Goal: Transaction & Acquisition: Purchase product/service

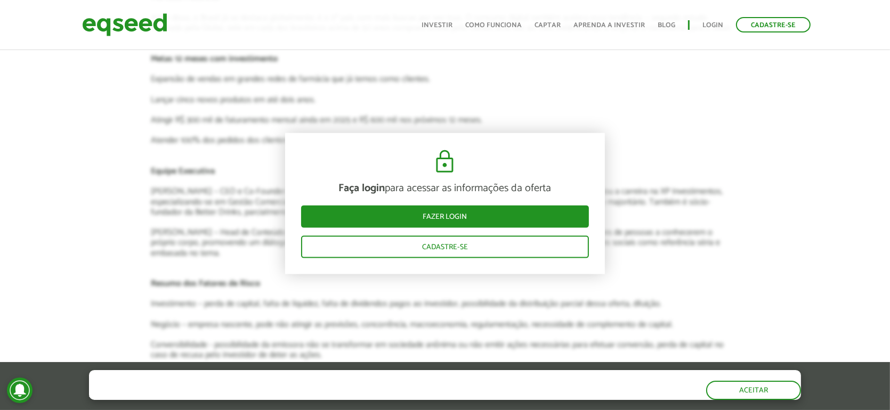
scroll to position [1706, 0]
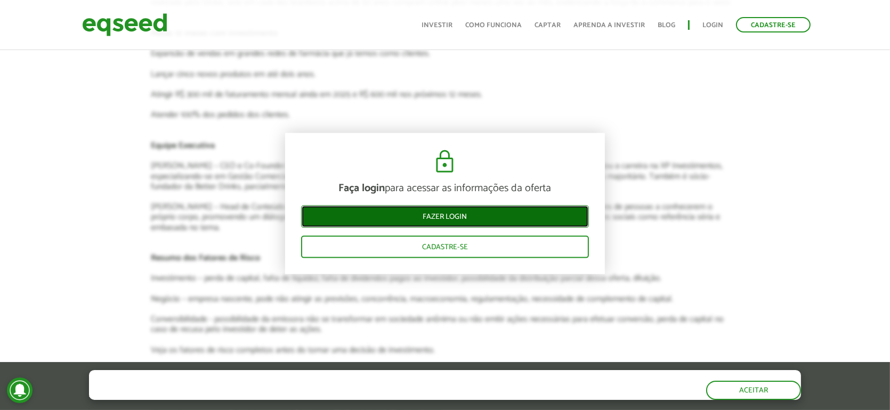
click at [455, 217] on link "Fazer login" at bounding box center [445, 217] width 288 height 22
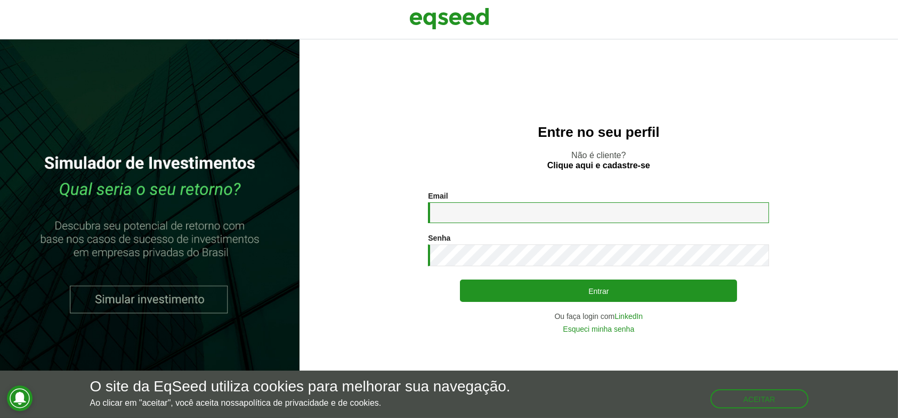
click at [479, 209] on input "Email *" at bounding box center [598, 213] width 341 height 21
type input "**********"
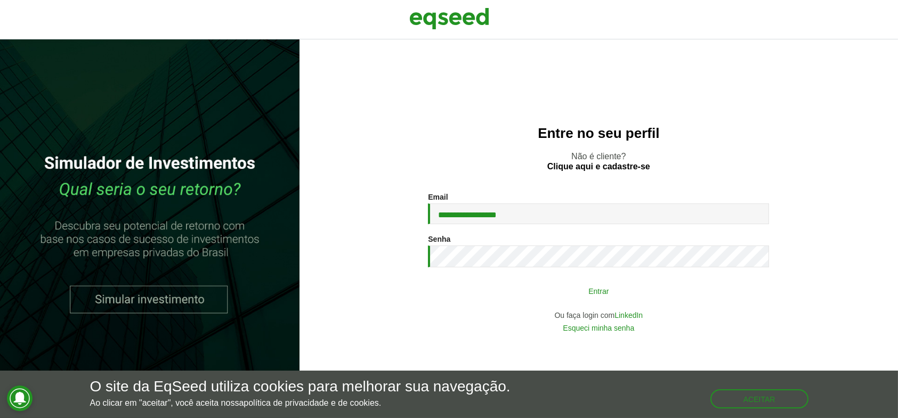
click at [600, 299] on button "Entrar" at bounding box center [598, 291] width 277 height 20
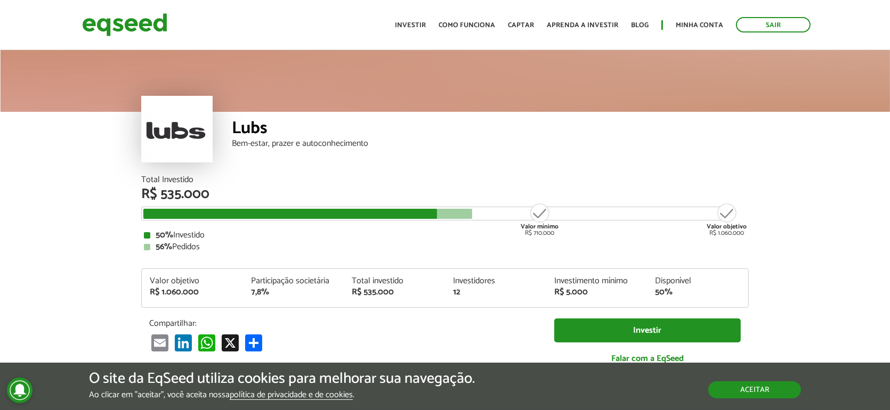
click at [747, 390] on button "Aceitar" at bounding box center [754, 390] width 93 height 17
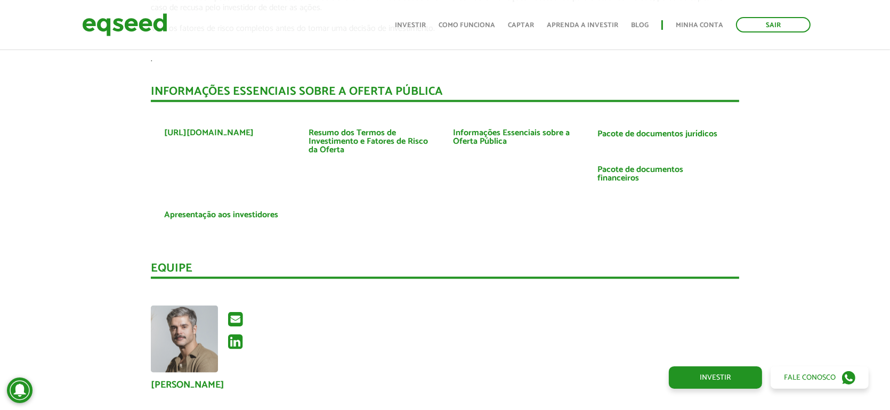
scroll to position [2025, 0]
